Goal: Task Accomplishment & Management: Use online tool/utility

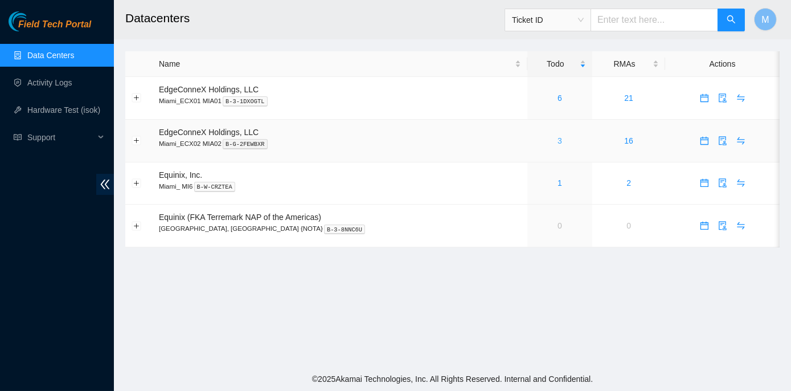
click at [558, 140] on link "3" at bounding box center [560, 140] width 5 height 9
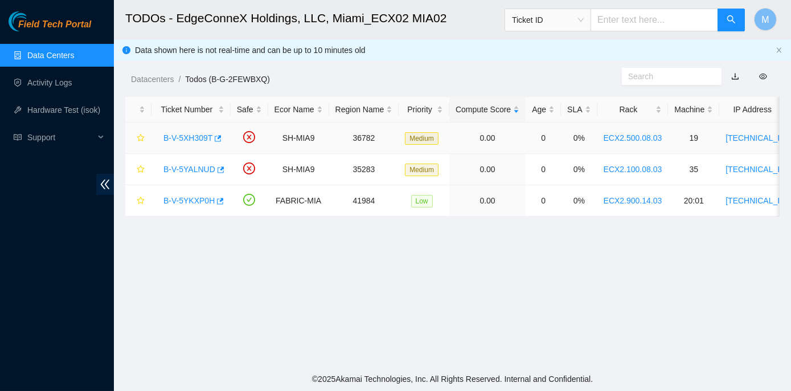
click at [182, 138] on link "B-V-5XH309T" at bounding box center [188, 137] width 49 height 9
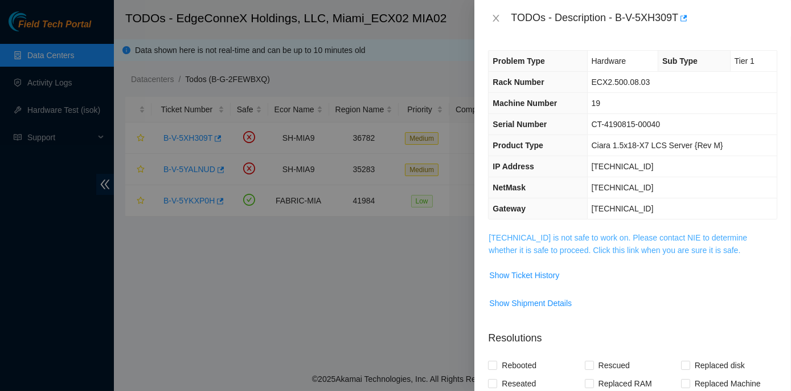
click at [581, 238] on link "23.211.106.184 is not safe to work on. Please contact NIE to determine whether …" at bounding box center [618, 244] width 259 height 22
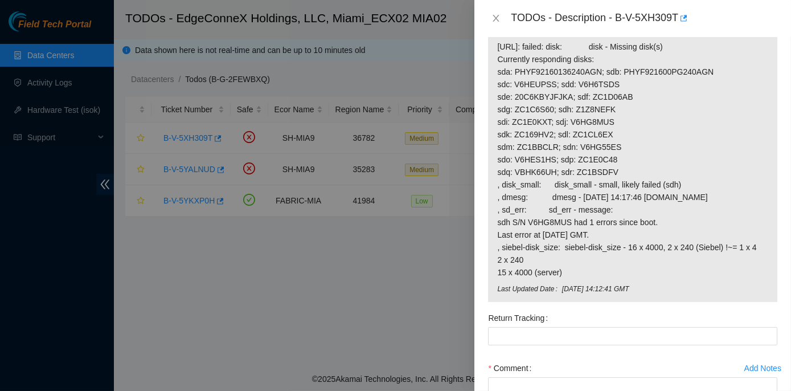
scroll to position [970, 0]
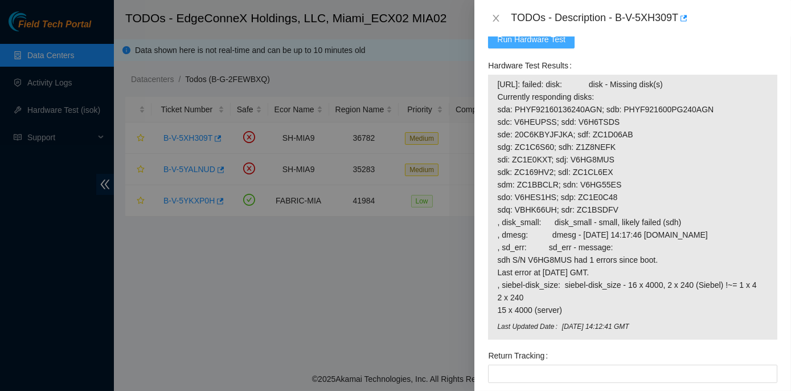
click at [529, 46] on span "Run Hardware Test" at bounding box center [531, 39] width 68 height 13
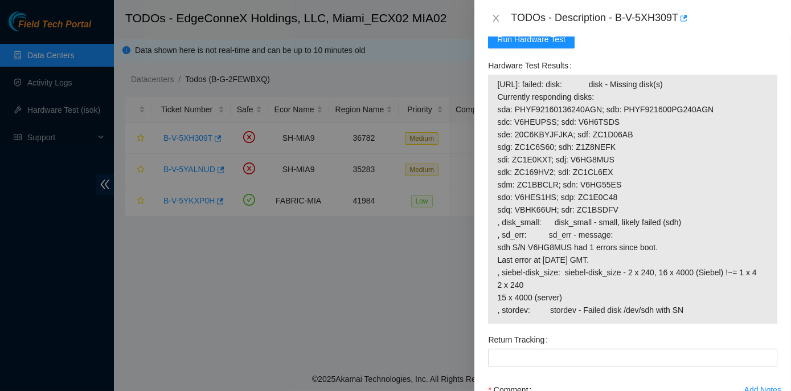
drag, startPoint x: 512, startPoint y: 75, endPoint x: 687, endPoint y: 322, distance: 302.1
click at [687, 322] on div "Hardware Test Results 23.211.106.184: failed: disk: disk - Missing disk(s) Curr…" at bounding box center [632, 189] width 289 height 267
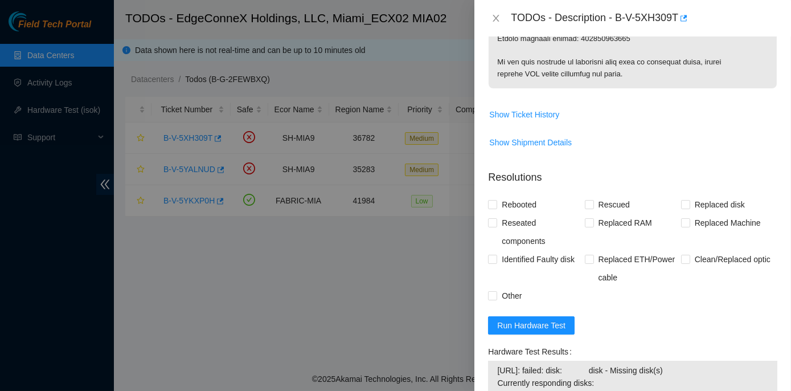
scroll to position [504, 0]
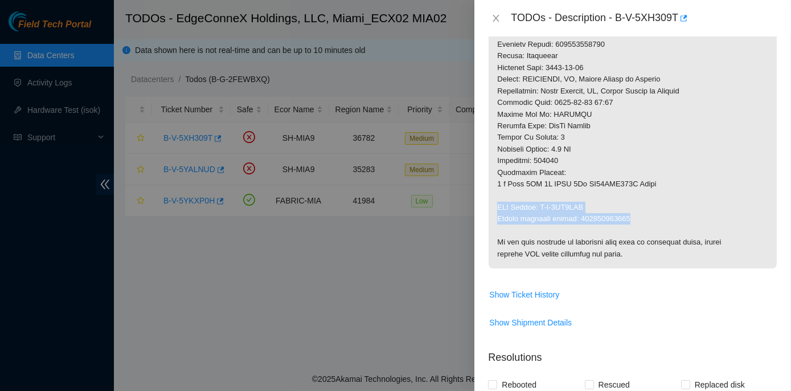
drag, startPoint x: 496, startPoint y: 203, endPoint x: 631, endPoint y: 220, distance: 136.7
copy p "RMA Return: B-V-5XZ0XCO Return tracking number: 463470064633"
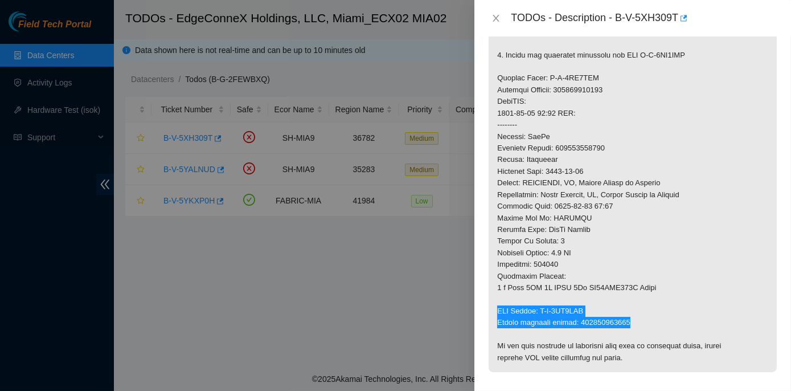
scroll to position [348, 0]
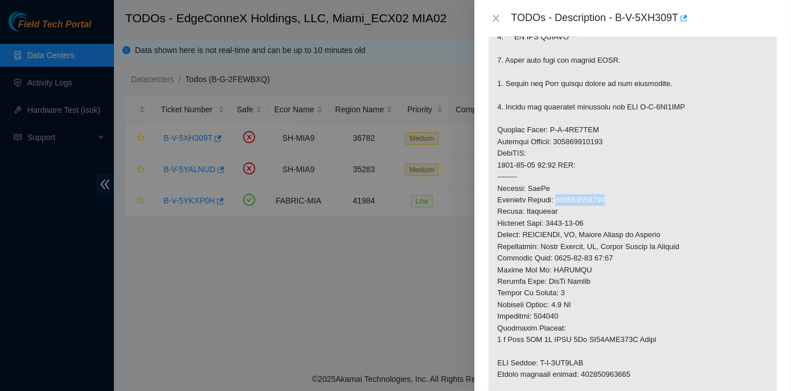
drag, startPoint x: 558, startPoint y: 199, endPoint x: 604, endPoint y: 203, distance: 46.3
click at [604, 203] on p at bounding box center [633, 153] width 288 height 541
copy p "463470064622"
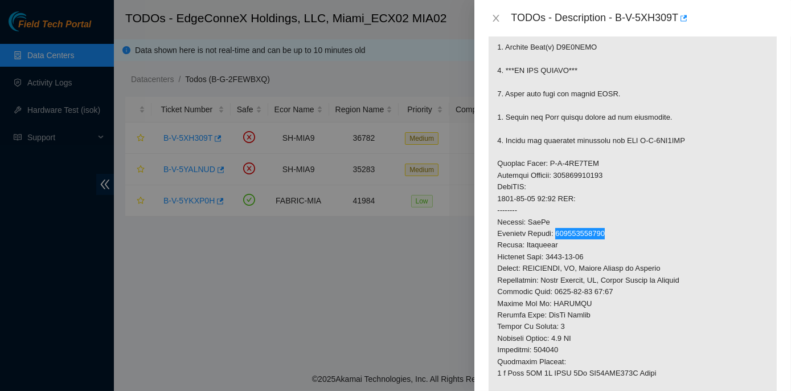
scroll to position [296, 0]
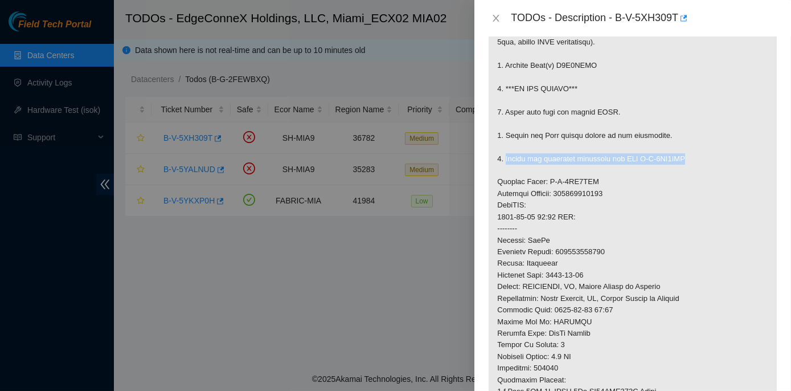
drag, startPoint x: 505, startPoint y: 155, endPoint x: 685, endPoint y: 156, distance: 180.0
click at [685, 156] on p at bounding box center [633, 205] width 288 height 541
copy p "Return the defective equipment via RMA B-V-5XZ0XCO"
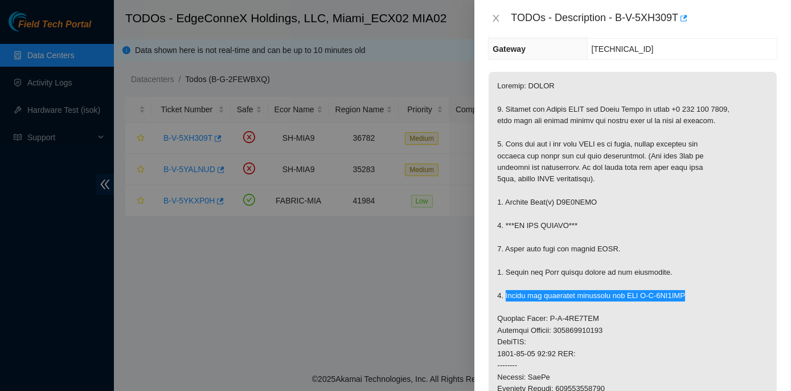
scroll to position [141, 0]
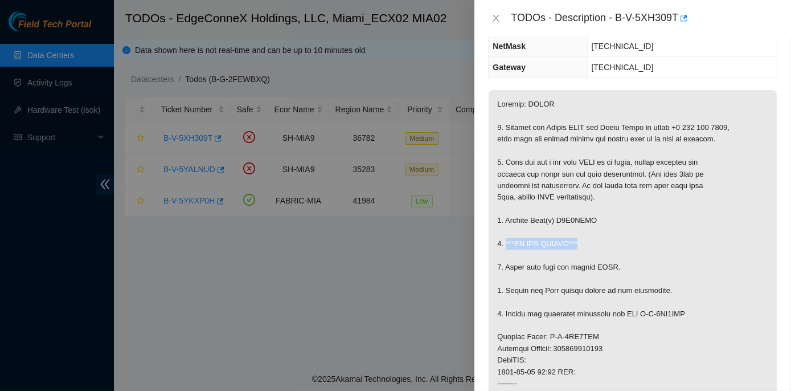
drag, startPoint x: 504, startPoint y: 240, endPoint x: 585, endPoint y: 246, distance: 81.1
click at [585, 246] on p at bounding box center [633, 360] width 288 height 541
copy p "***DO NOT RESCUE***"
drag, startPoint x: 555, startPoint y: 218, endPoint x: 595, endPoint y: 219, distance: 39.9
click at [595, 219] on p at bounding box center [633, 360] width 288 height 541
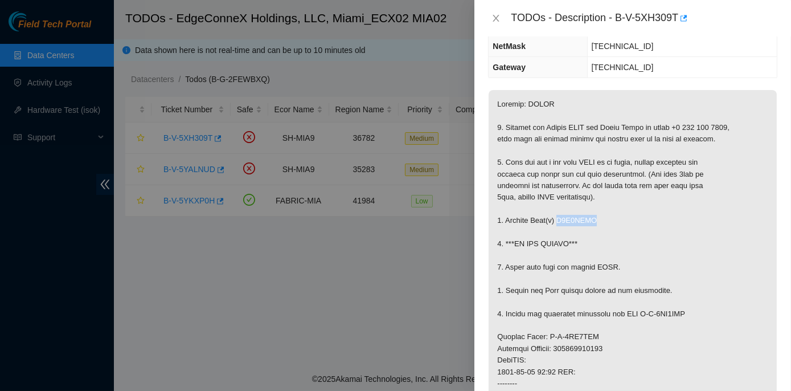
copy p "Z1Z8NEFK"
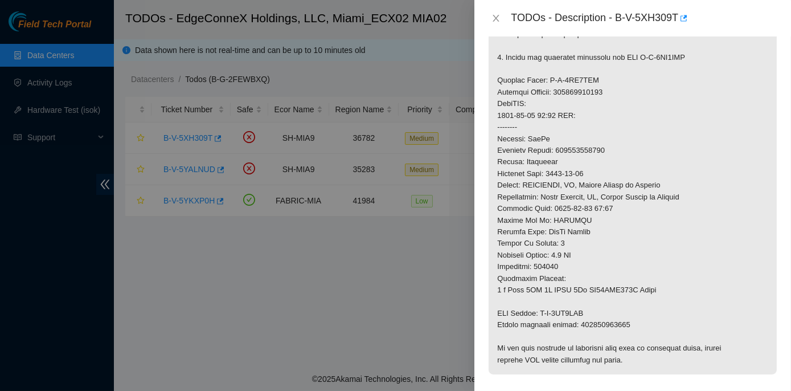
scroll to position [400, 0]
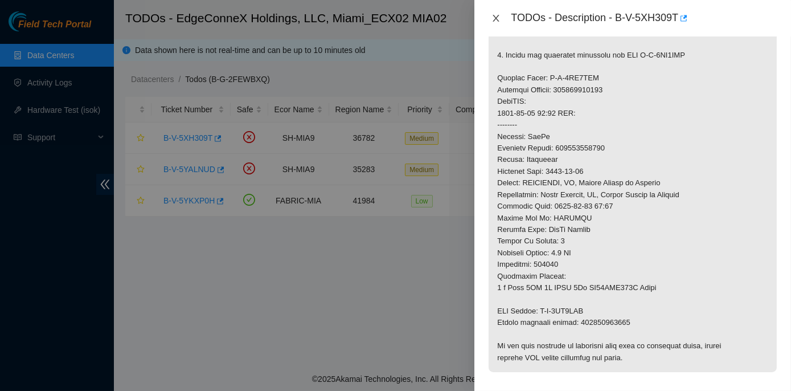
click at [496, 16] on icon "close" at bounding box center [496, 18] width 9 height 9
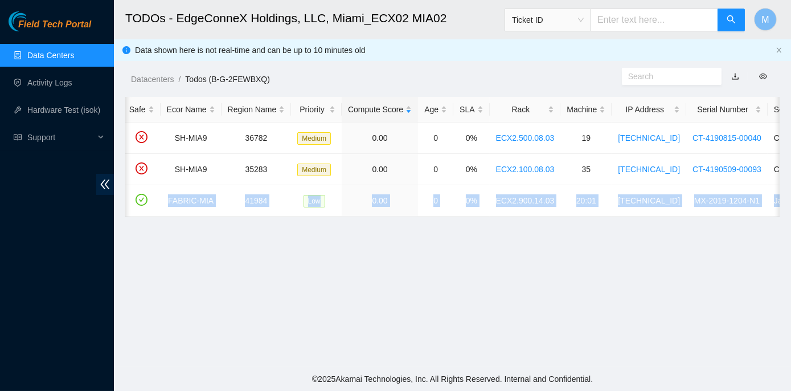
scroll to position [0, 215]
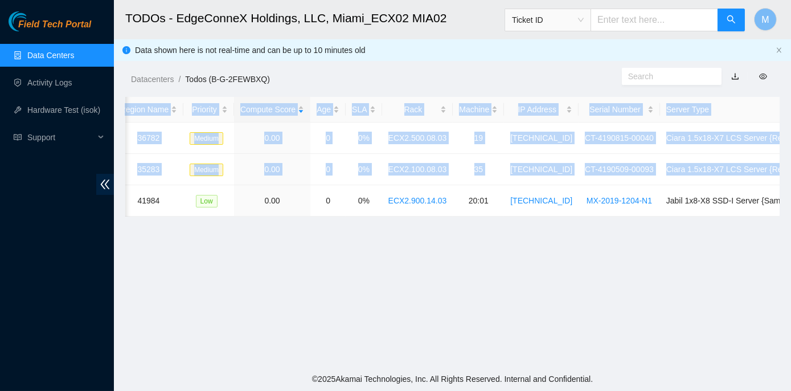
drag, startPoint x: 166, startPoint y: 197, endPoint x: 781, endPoint y: 210, distance: 614.3
click at [781, 210] on main "TODOs - EdgeConneX Holdings, LLC, Miami_ECX02 MIA02 Ticket ID M Data shown here…" at bounding box center [452, 183] width 677 height 367
copy table "Ticket Number Safe Ecor Name Region Name Priority Compute Score Age SLA Rack Ma…"
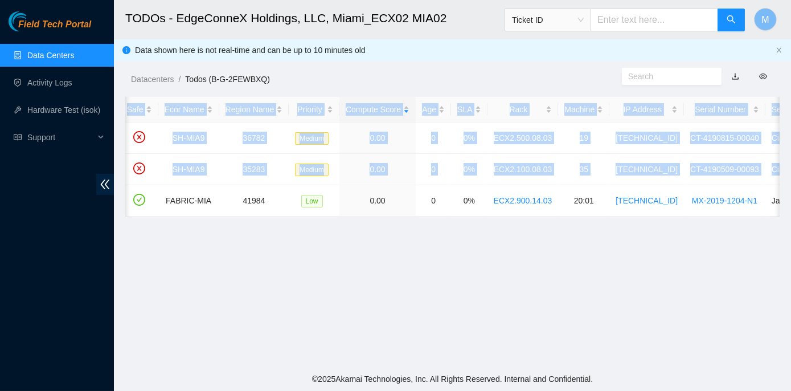
scroll to position [0, 0]
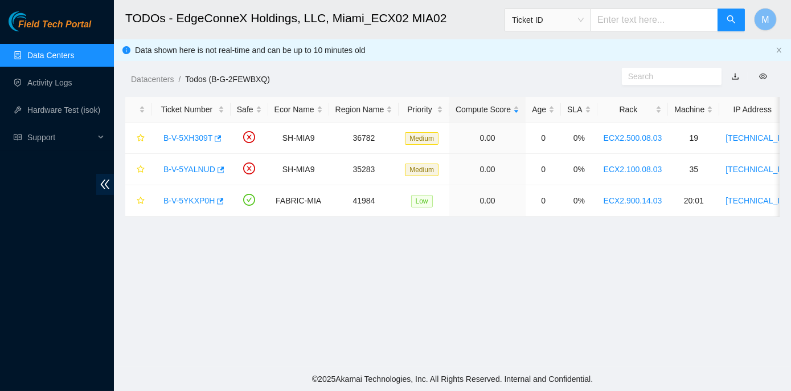
click at [235, 248] on main "TODOs - EdgeConneX Holdings, LLC, Miami_ECX02 MIA02 Ticket ID M Data shown here…" at bounding box center [452, 183] width 677 height 367
click at [189, 197] on link "B-V-5YKXP0H" at bounding box center [189, 200] width 51 height 9
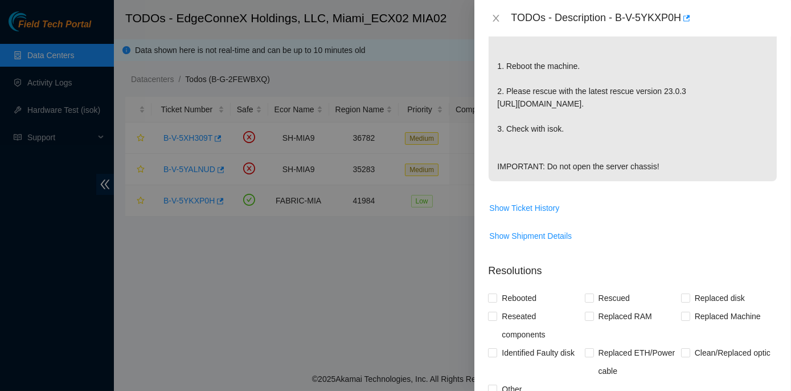
scroll to position [502, 0]
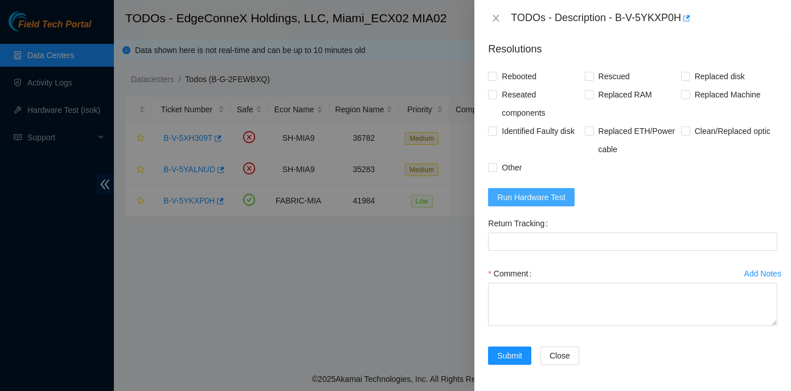
click at [560, 203] on span "Run Hardware Test" at bounding box center [531, 197] width 68 height 13
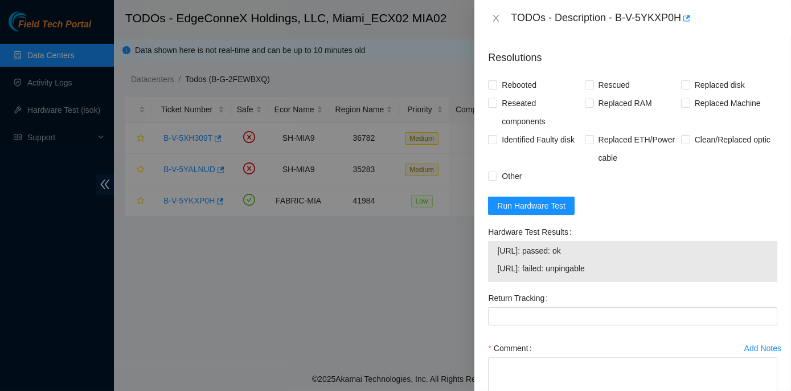
scroll to position [518, 0]
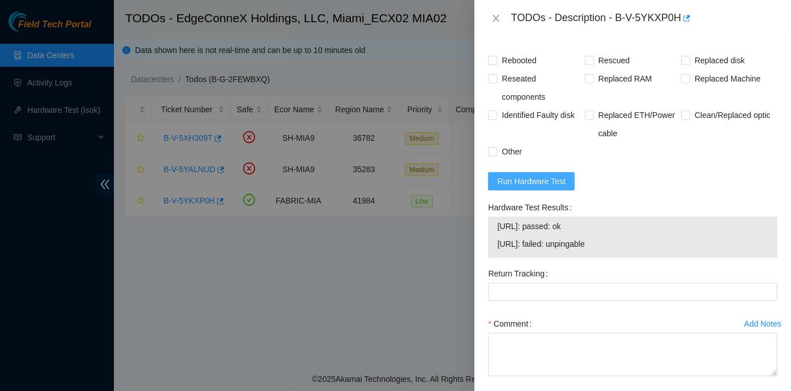
click at [553, 187] on span "Run Hardware Test" at bounding box center [531, 181] width 68 height 13
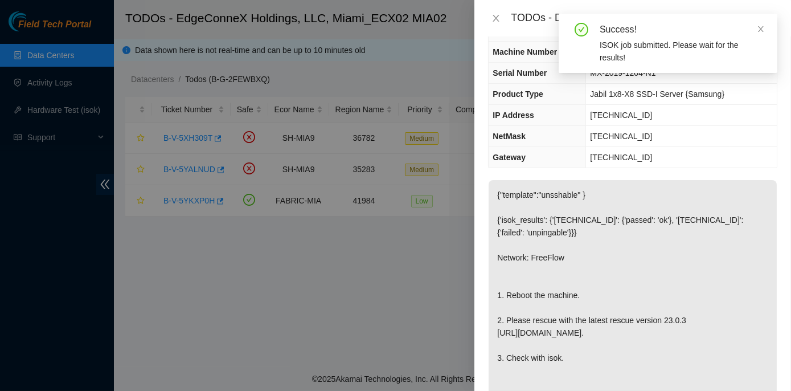
scroll to position [103, 0]
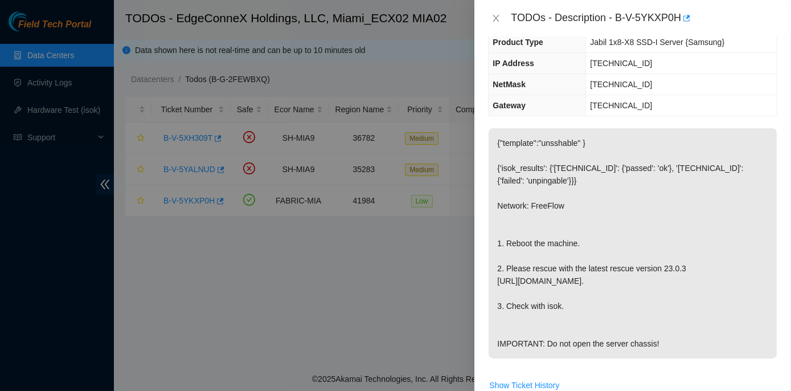
drag, startPoint x: 497, startPoint y: 238, endPoint x: 665, endPoint y: 345, distance: 199.5
click at [665, 345] on p "{"template":"unsshable" } {'isok_results': {'23.218.255.42': {'passed': 'ok'}, …" at bounding box center [633, 243] width 288 height 230
copy p "1. Reboot the machine. 2. Please rescue with the latest rescue version 23.0.3 h…"
click at [507, 340] on p "{"template":"unsshable" } {'isok_results': {'23.218.255.42': {'passed': 'ok'}, …" at bounding box center [633, 243] width 288 height 230
click at [513, 358] on p "{"template":"unsshable" } {'isok_results': {'23.218.255.42': {'passed': 'ok'}, …" at bounding box center [633, 243] width 288 height 230
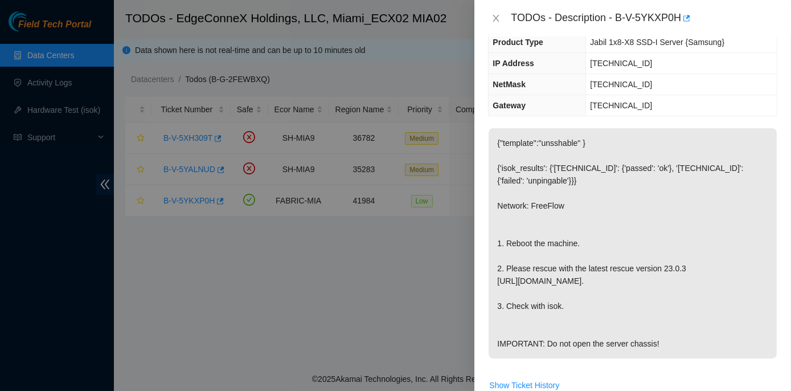
drag, startPoint x: 498, startPoint y: 341, endPoint x: 661, endPoint y: 338, distance: 163.0
click at [661, 338] on p "{"template":"unsshable" } {'isok_results': {'23.218.255.42': {'passed': 'ok'}, …" at bounding box center [633, 243] width 288 height 230
copy p "IMPORTANT: Do not open the server chassis!"
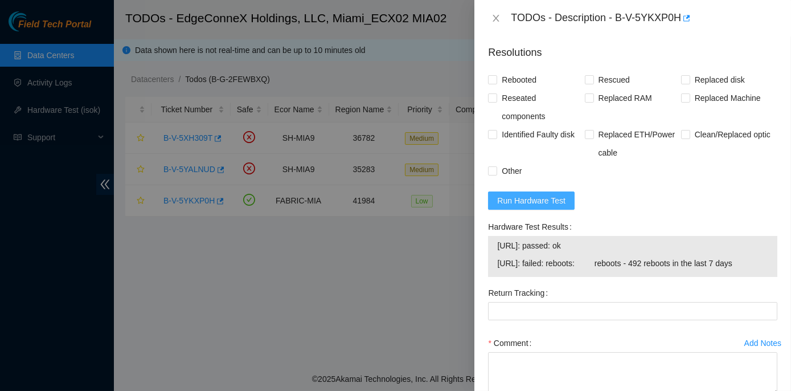
scroll to position [518, 0]
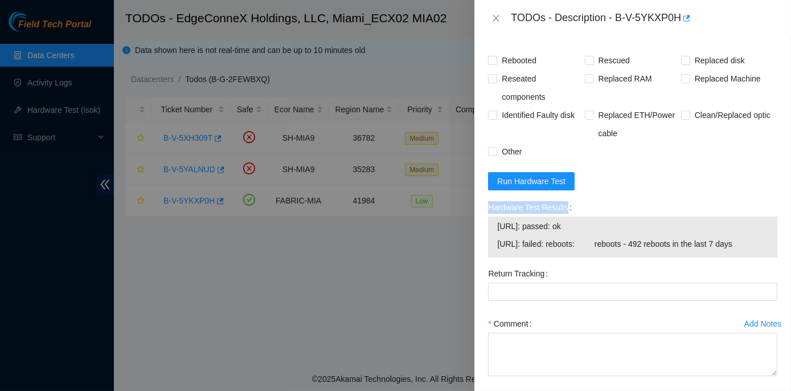
drag, startPoint x: 487, startPoint y: 228, endPoint x: 766, endPoint y: 279, distance: 284.3
click at [766, 264] on div "Hardware Test Results 23.218.255.42: passed: ok 23.218.255.43: failed: reboots:…" at bounding box center [633, 231] width 299 height 66
copy label "Hardware Test Results"
click at [493, 18] on icon "close" at bounding box center [496, 18] width 9 height 9
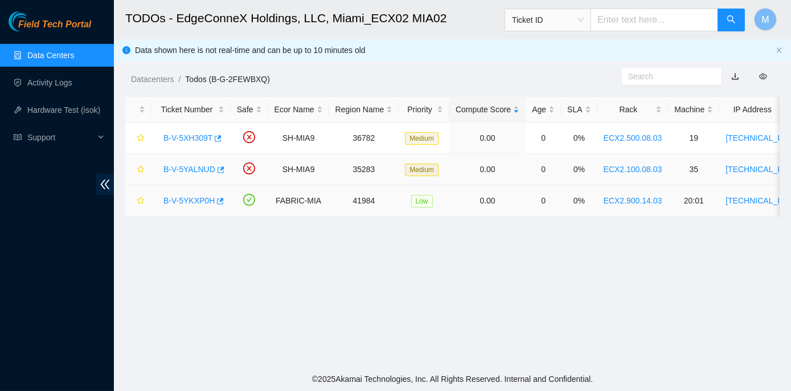
scroll to position [296, 0]
click at [185, 135] on link "B-V-5XH309T" at bounding box center [188, 137] width 49 height 9
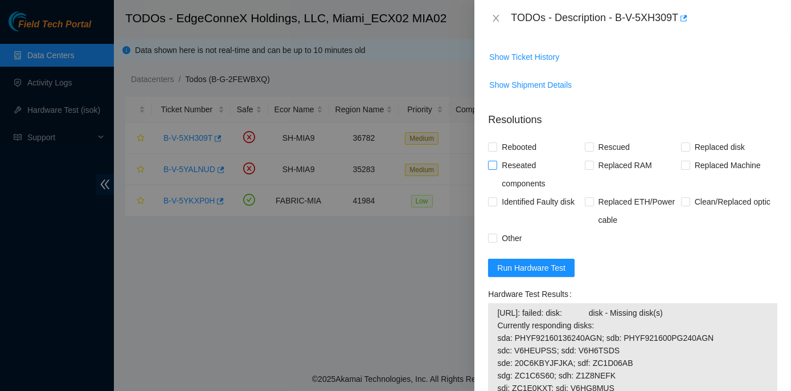
scroll to position [0, 0]
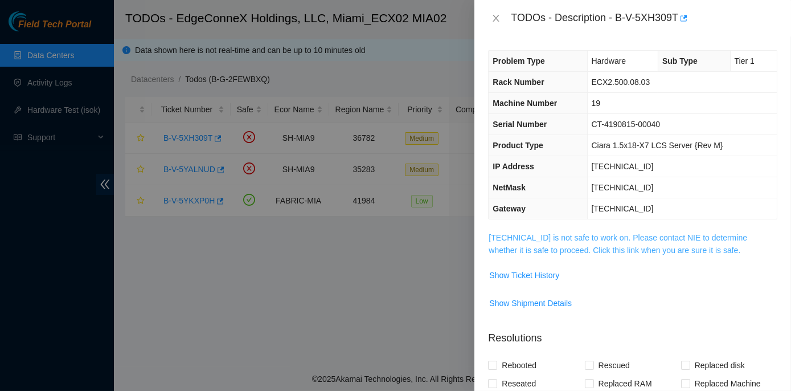
click at [606, 240] on link "23.211.106.184 is not safe to work on. Please contact NIE to determine whether …" at bounding box center [618, 244] width 259 height 22
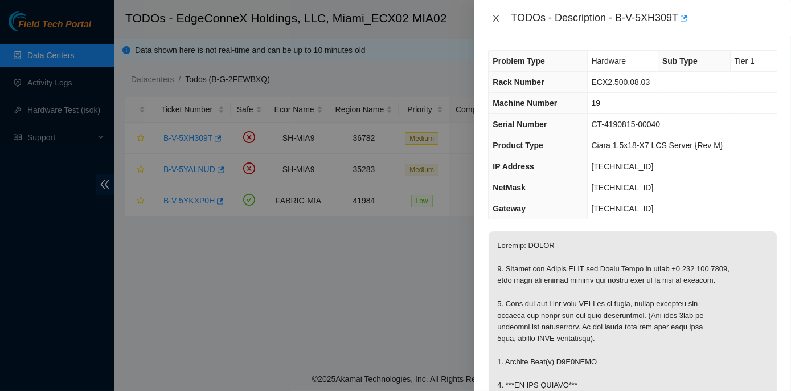
click at [496, 17] on icon "close" at bounding box center [496, 18] width 6 height 7
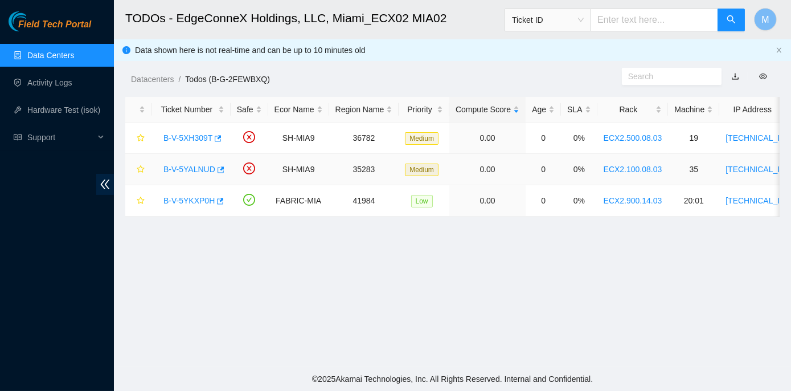
click at [171, 169] on link "B-V-5YALNUD" at bounding box center [190, 169] width 52 height 9
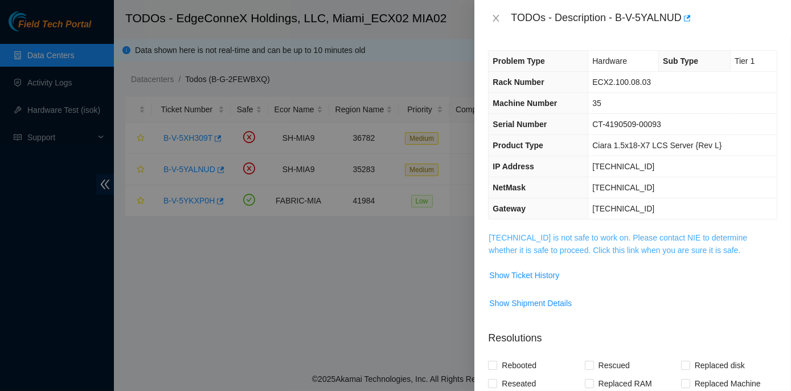
click at [647, 234] on link "104.125.83.166 is not safe to work on. Please contact NIE to determine whether …" at bounding box center [618, 244] width 259 height 22
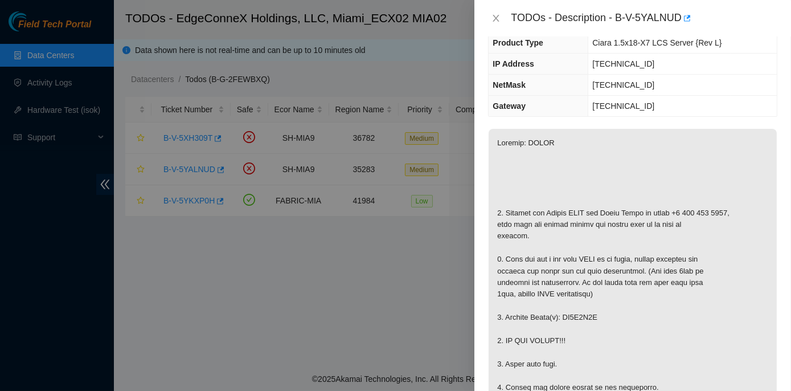
scroll to position [103, 0]
click at [491, 18] on button "Close" at bounding box center [496, 18] width 16 height 11
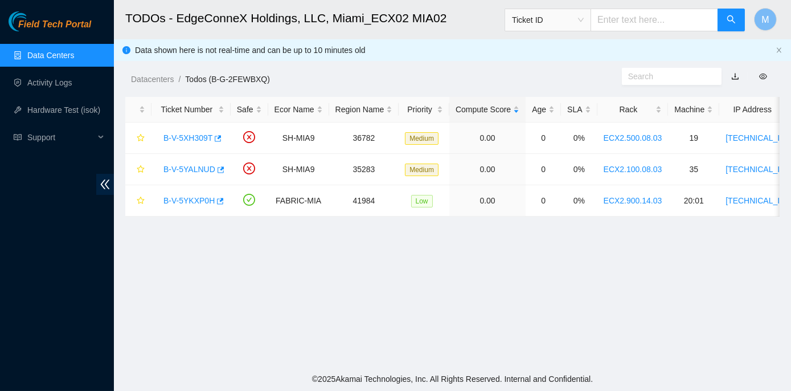
scroll to position [141, 0]
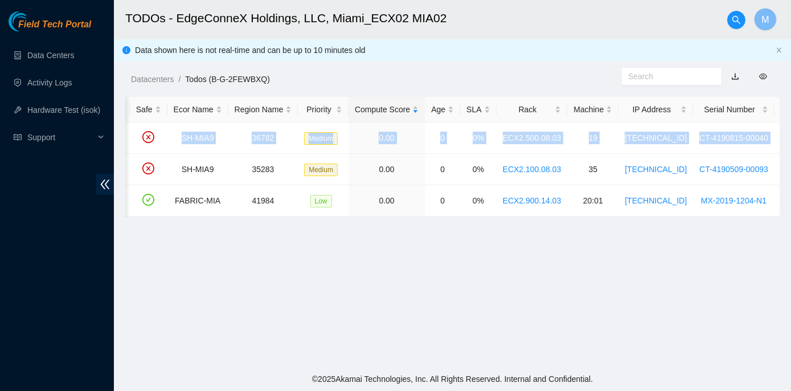
scroll to position [0, 215]
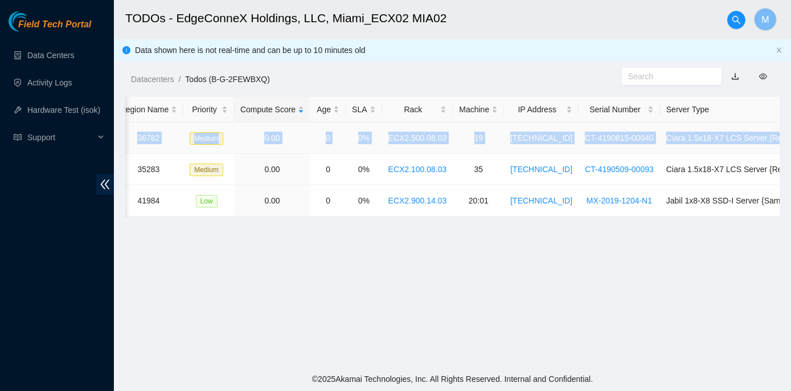
drag, startPoint x: 167, startPoint y: 136, endPoint x: 769, endPoint y: 136, distance: 601.6
click at [422, 136] on tr "B-V-5XH309T SH-MIA9 36782 Medium 0.00 0 0% ECX2.500.08.03 19 23.211.106.184 CT-…" at bounding box center [358, 137] width 897 height 31
copy tr "B-V-5XH309T SH-MIA9 36782 Medium 0.00 0 0% ECX2.500.08.03 19 23.211.106.184 CT-…"
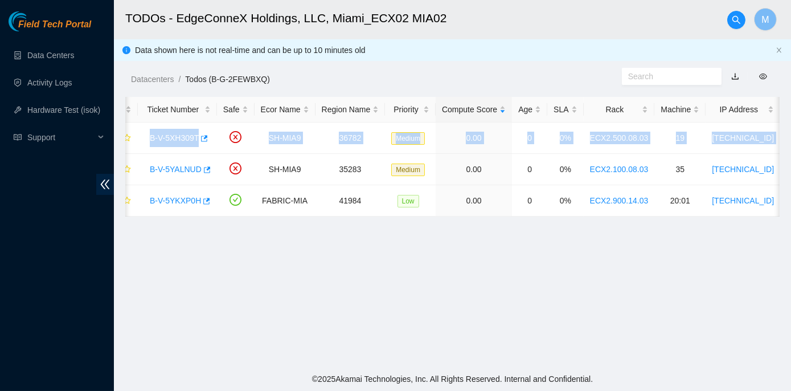
scroll to position [0, 6]
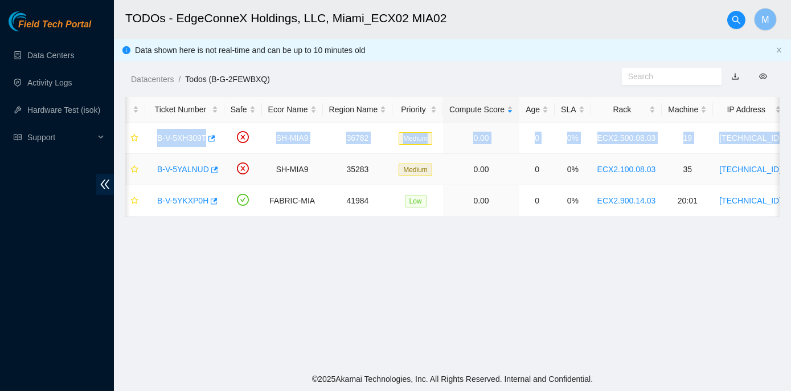
click at [175, 169] on link "B-V-5YALNUD" at bounding box center [183, 169] width 52 height 9
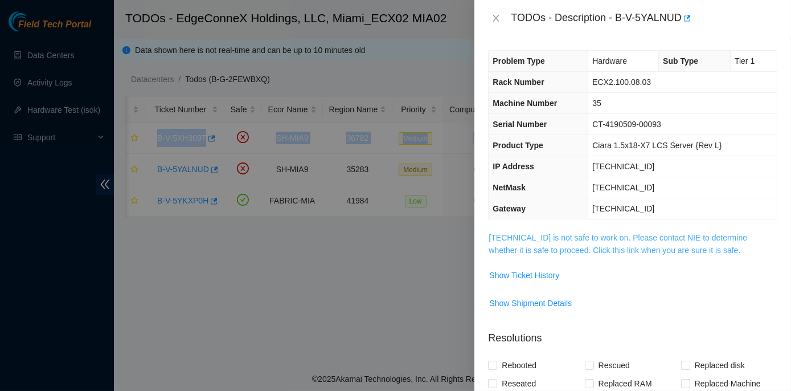
click at [422, 237] on link "104.125.83.166 is not safe to work on. Please contact NIE to determine whether …" at bounding box center [618, 244] width 259 height 22
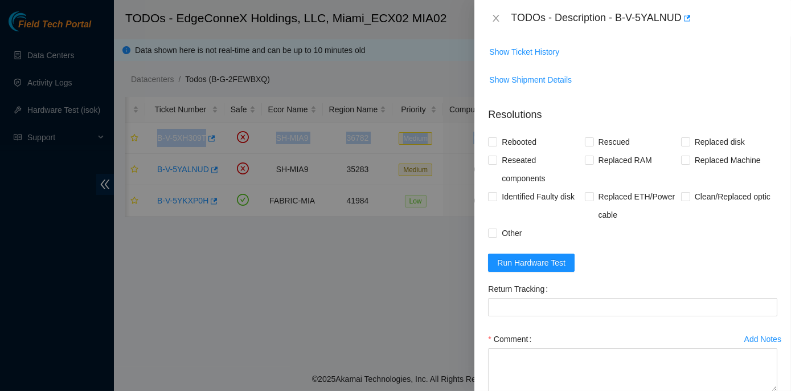
scroll to position [950, 0]
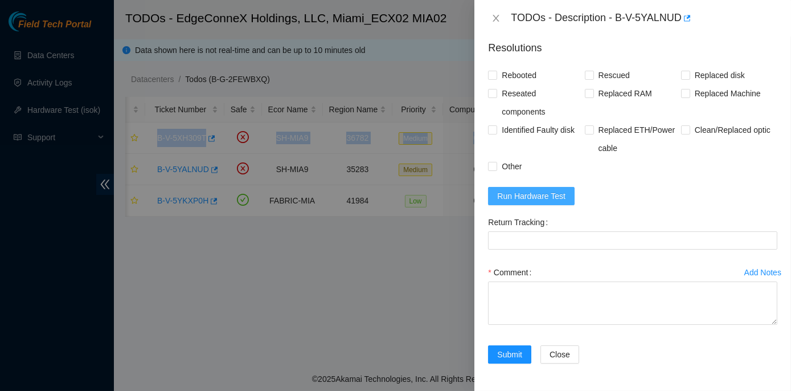
click at [422, 195] on span "Run Hardware Test" at bounding box center [531, 196] width 68 height 13
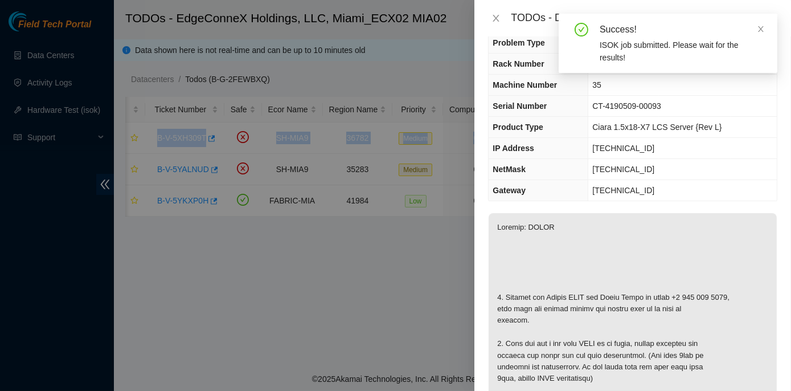
scroll to position [0, 0]
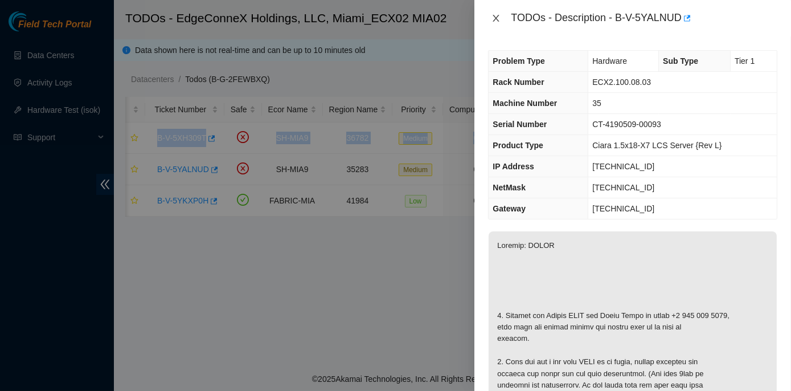
click at [422, 19] on icon "close" at bounding box center [496, 18] width 9 height 9
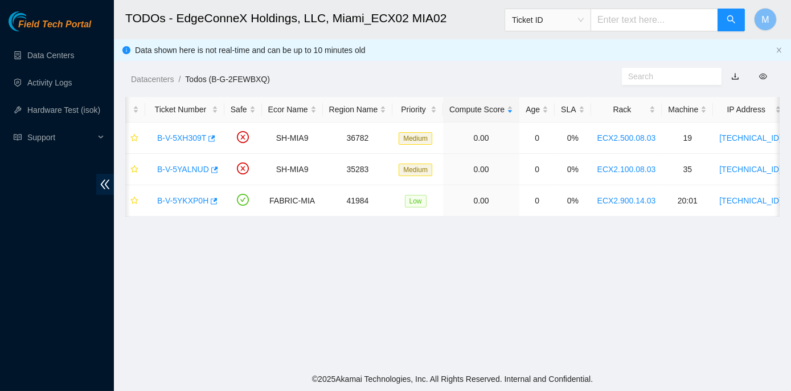
click at [182, 300] on main "TODOs - EdgeConneX Holdings, LLC, Miami_ECX02 MIA02 Ticket ID M Data shown here…" at bounding box center [452, 183] width 677 height 367
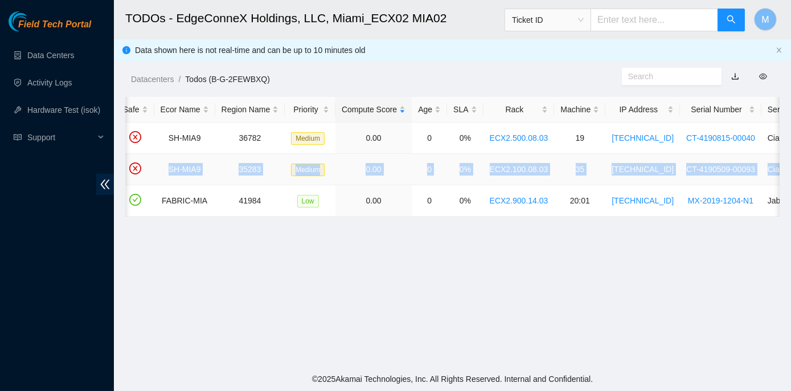
scroll to position [0, 215]
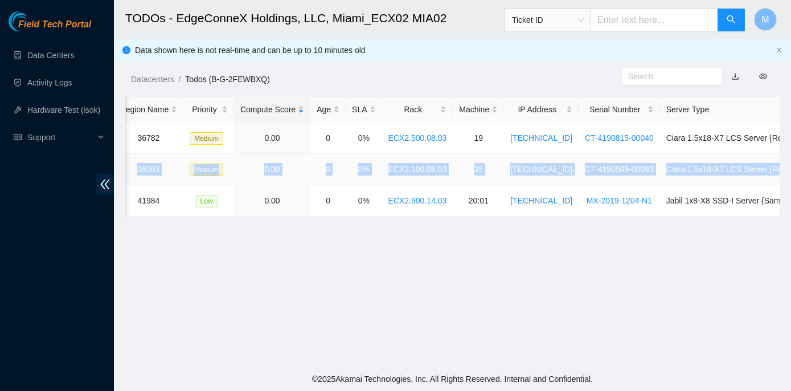
drag, startPoint x: 150, startPoint y: 166, endPoint x: 778, endPoint y: 164, distance: 627.9
click at [422, 164] on tr "B-V-5YALNUD SH-MIA9 35283 Medium 0.00 0 0% ECX2.100.08.03 35 104.125.83.166 CT-…" at bounding box center [358, 169] width 897 height 31
copy tr "B-V-5YALNUD SH-MIA9 35283 Medium 0.00 0 0% ECX2.100.08.03 35 104.125.83.166 CT-…"
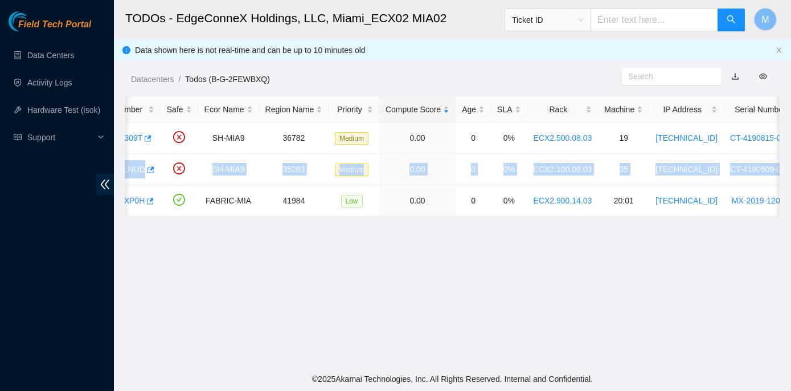
scroll to position [0, 0]
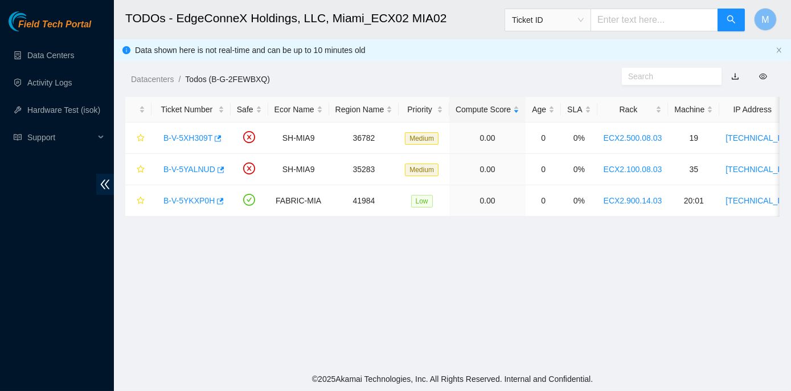
click at [210, 261] on main "TODOs - EdgeConneX Holdings, LLC, Miami_ECX02 MIA02 Ticket ID M Data shown here…" at bounding box center [452, 183] width 677 height 367
click at [174, 166] on link "B-V-5YALNUD" at bounding box center [190, 169] width 52 height 9
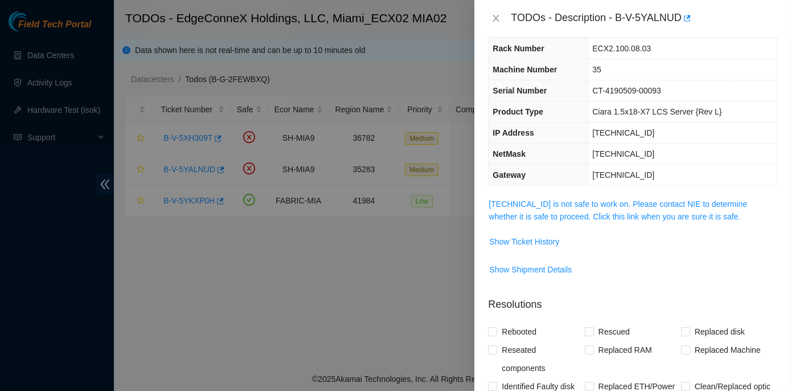
scroll to position [51, 0]
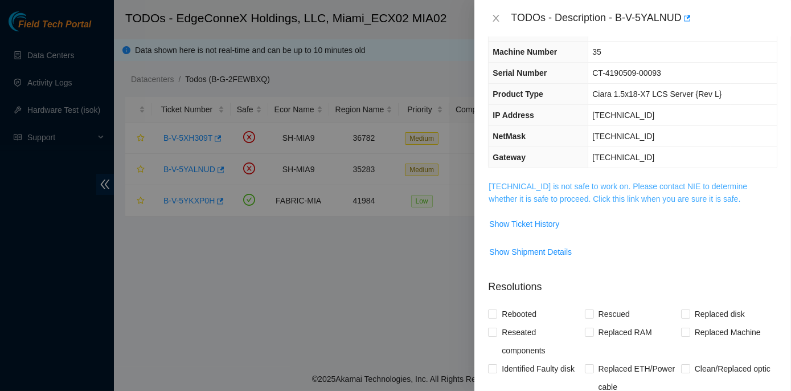
click at [422, 185] on link "104.125.83.166 is not safe to work on. Please contact NIE to determine whether …" at bounding box center [618, 193] width 259 height 22
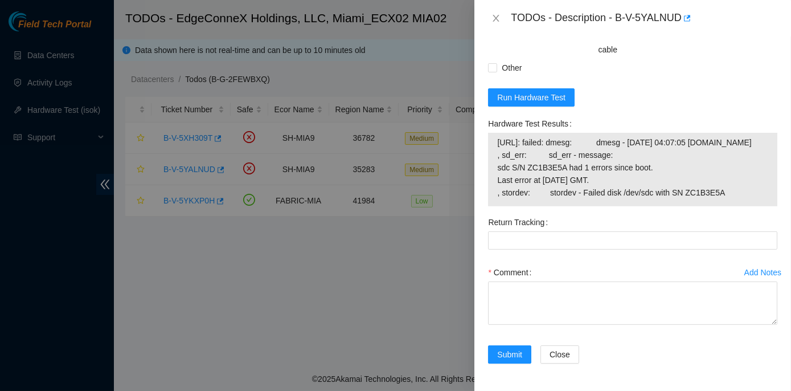
scroll to position [1036, 0]
drag, startPoint x: 487, startPoint y: 134, endPoint x: 734, endPoint y: 226, distance: 263.2
click at [422, 213] on div "Hardware Test Results 104.125.83.166: failed: dmesg: dmesg - Oct 10 04:07:05 a1…" at bounding box center [633, 164] width 299 height 99
copy div "Hardware Test Results 104.125.83.166: failed: dmesg: dmesg - Oct 10 04:07:05 a1…"
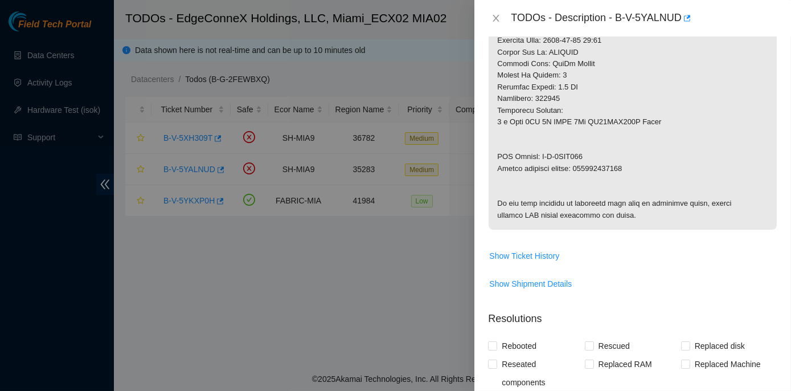
scroll to position [621, 0]
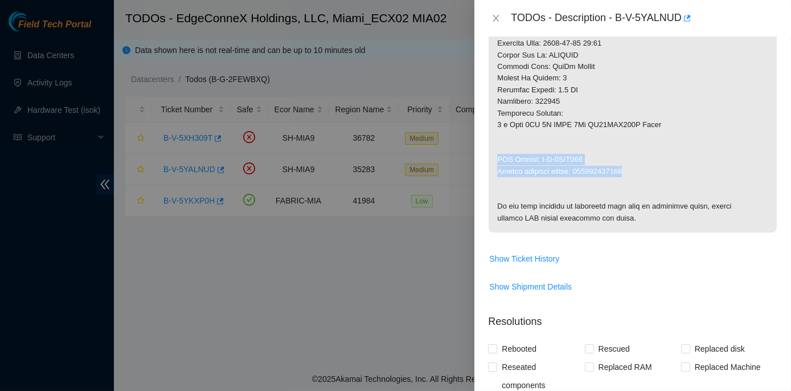
drag, startPoint x: 493, startPoint y: 156, endPoint x: 630, endPoint y: 169, distance: 137.9
copy p "RMA Return: B-V-5YAM290 Return tracking number: 463470066316"
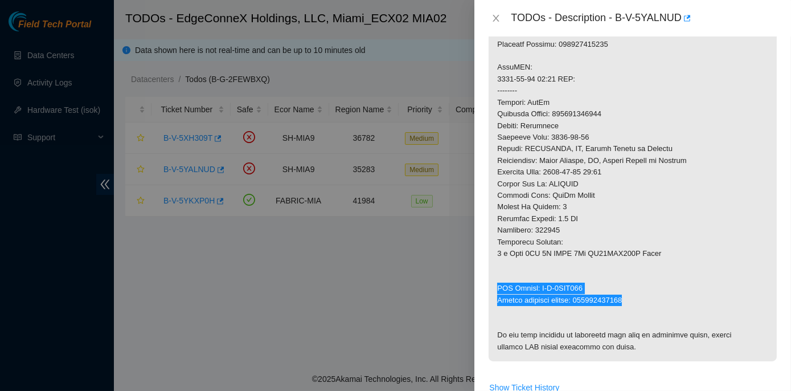
scroll to position [466, 0]
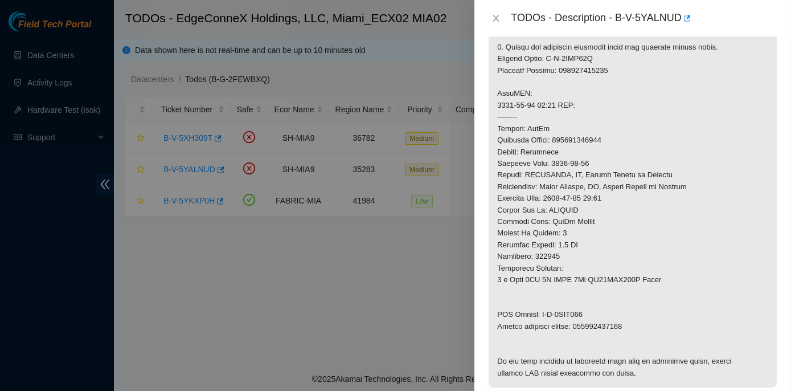
click at [422, 138] on p at bounding box center [633, 76] width 288 height 622
drag, startPoint x: 557, startPoint y: 140, endPoint x: 604, endPoint y: 140, distance: 46.7
click at [422, 140] on p at bounding box center [633, 76] width 288 height 622
copy p "463470066305"
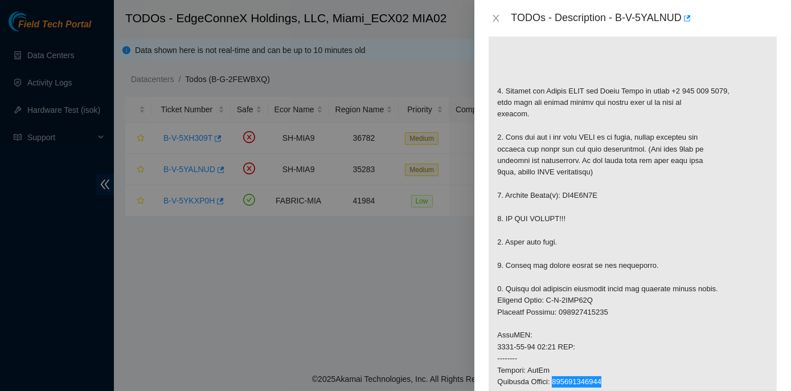
scroll to position [207, 0]
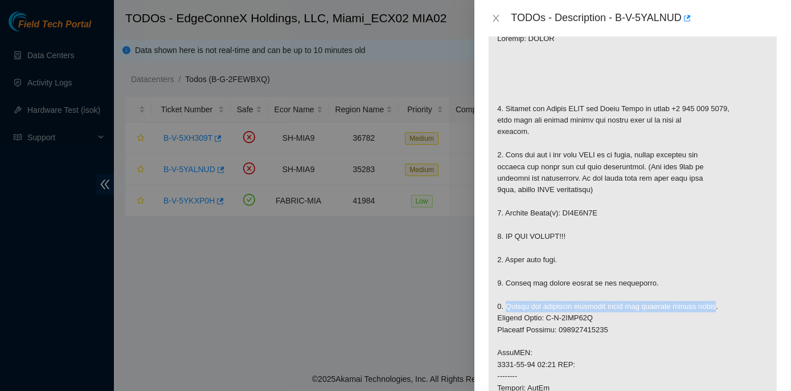
drag, startPoint x: 504, startPoint y: 305, endPoint x: 711, endPoint y: 302, distance: 206.8
click at [422, 302] on p at bounding box center [633, 335] width 288 height 622
copy p "Return the defective equipment using the provided return label"
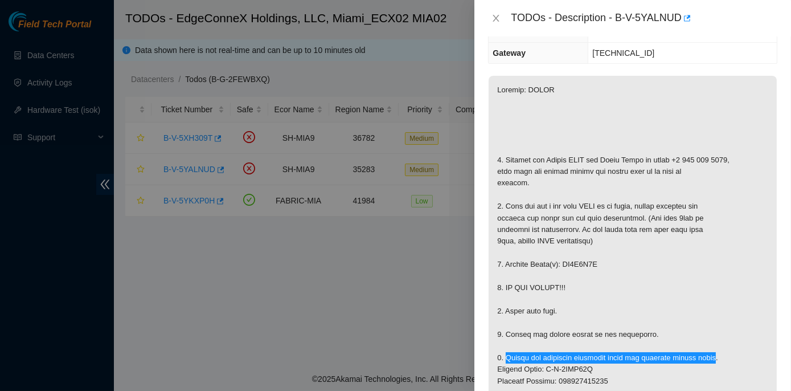
scroll to position [155, 0]
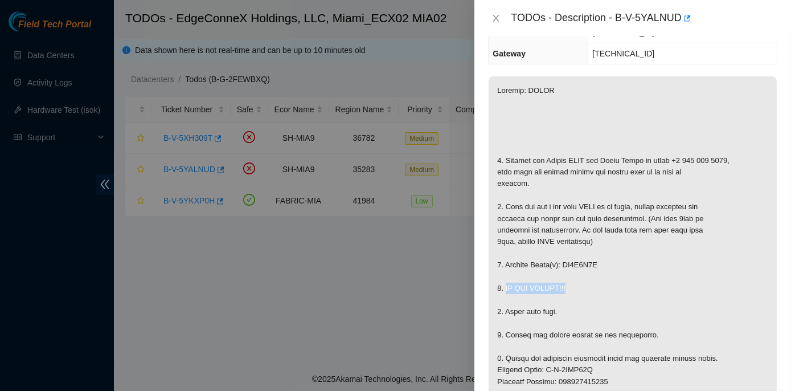
drag, startPoint x: 506, startPoint y: 285, endPoint x: 565, endPoint y: 285, distance: 59.3
click at [422, 285] on p at bounding box center [633, 387] width 288 height 622
copy p "DO NOT RESCUE!!!"
drag, startPoint x: 561, startPoint y: 263, endPoint x: 594, endPoint y: 261, distance: 33.1
click at [422, 261] on p at bounding box center [633, 387] width 288 height 622
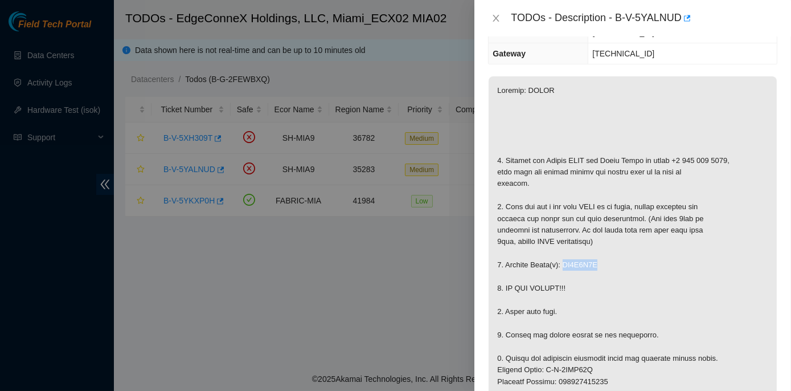
copy p "ZC1B3E5A"
